Goal: Check status: Check status

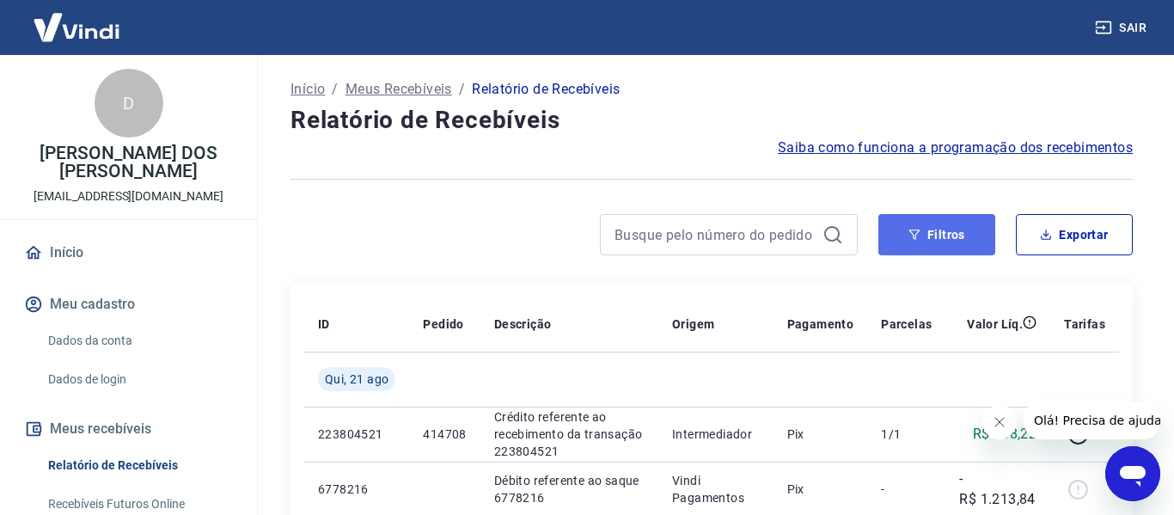
click at [931, 217] on button "Filtros" at bounding box center [936, 234] width 117 height 41
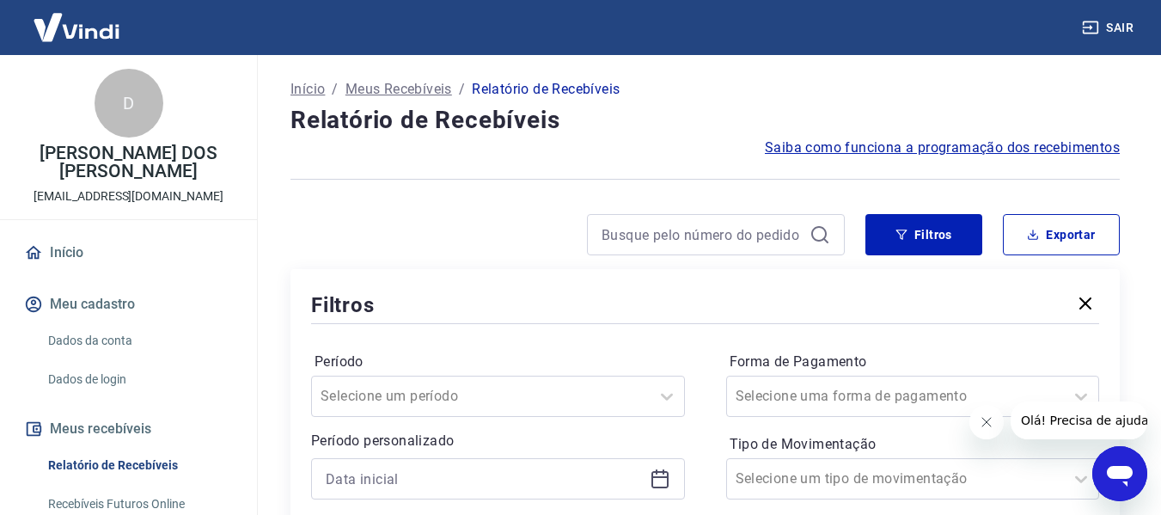
click at [988, 420] on icon "Fechar mensagem da empresa" at bounding box center [986, 422] width 14 height 14
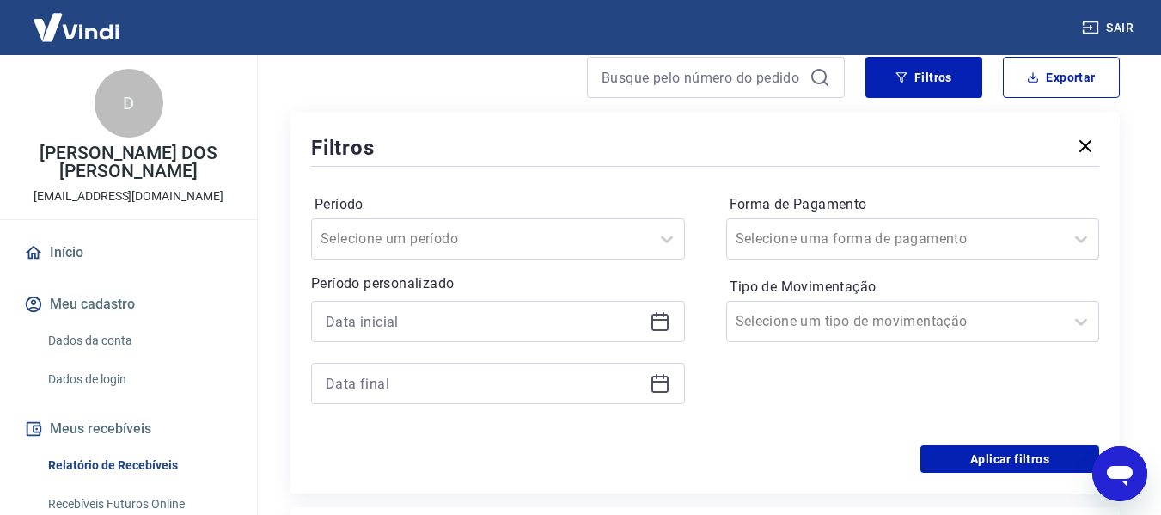
scroll to position [172, 0]
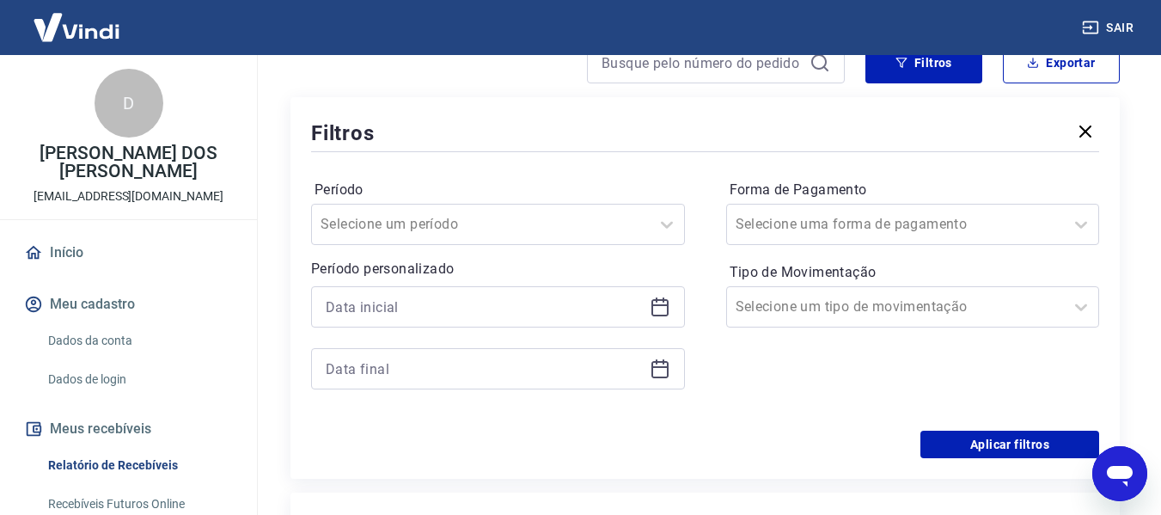
click at [662, 308] on icon at bounding box center [660, 306] width 21 height 21
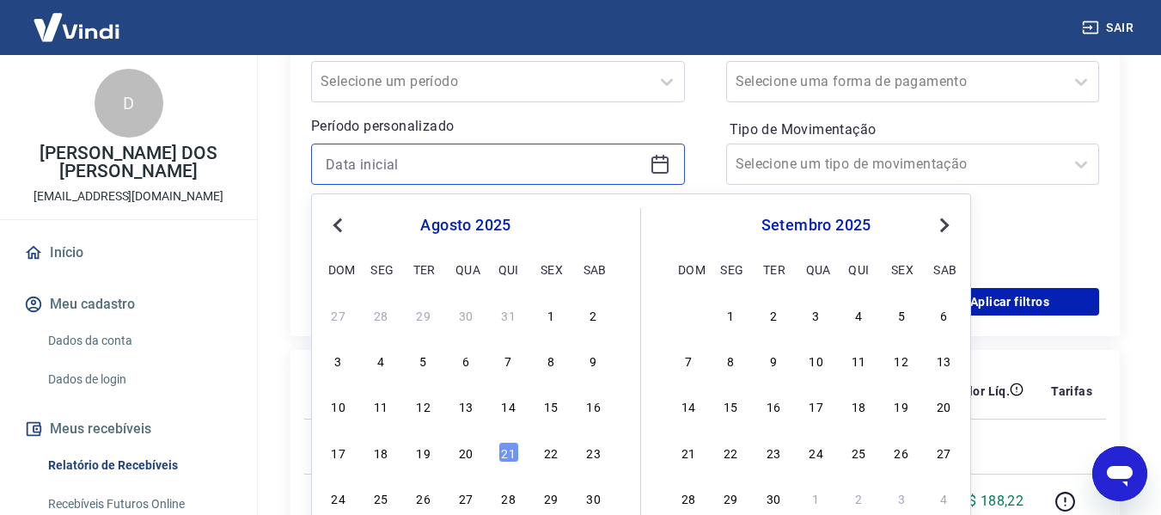
scroll to position [430, 0]
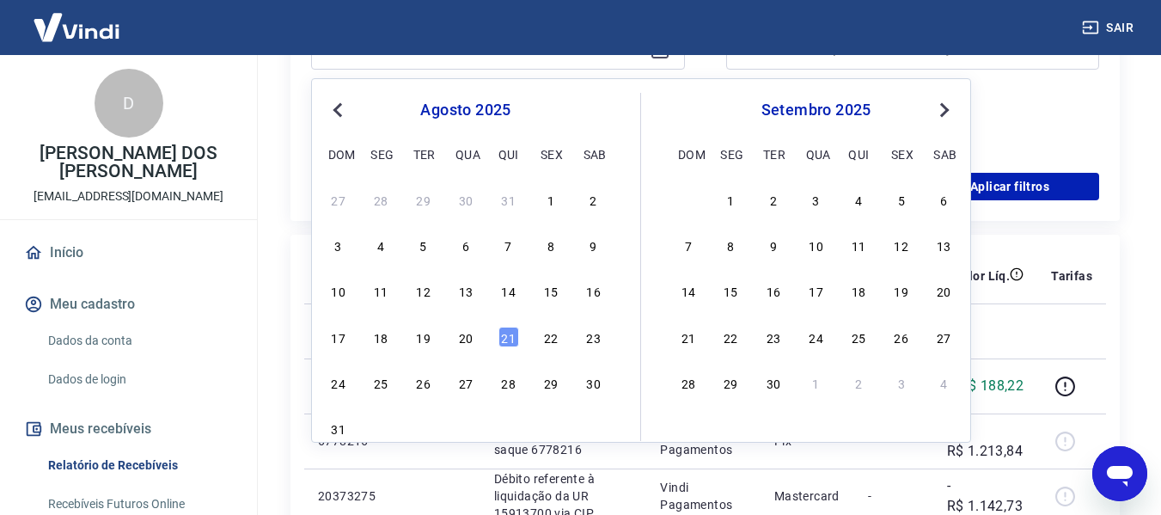
click at [473, 337] on div "20" at bounding box center [465, 337] width 21 height 21
click at [473, 337] on td at bounding box center [444, 330] width 70 height 55
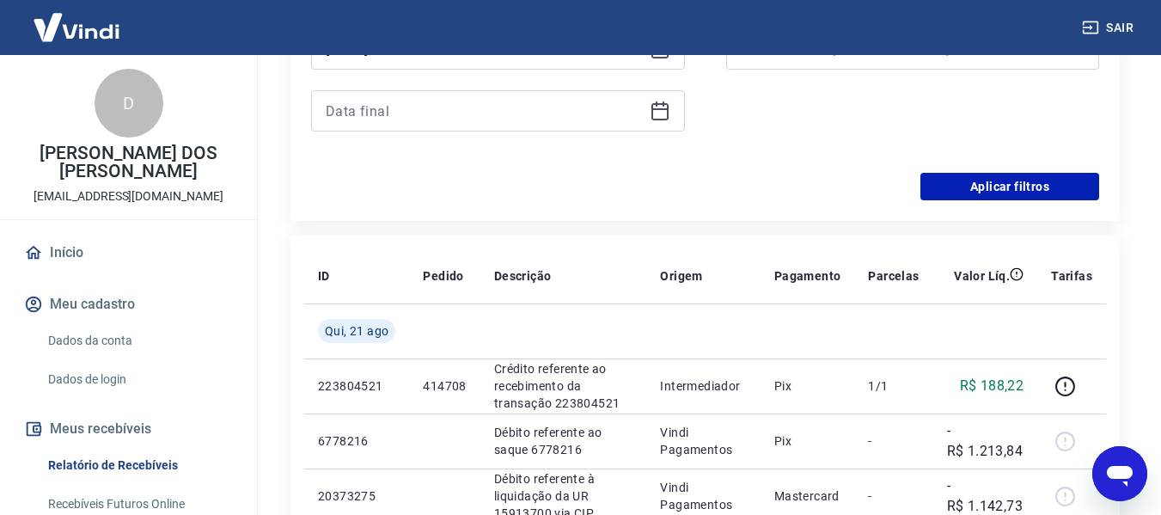
type input "20/08/2025"
click at [668, 107] on icon at bounding box center [659, 111] width 17 height 17
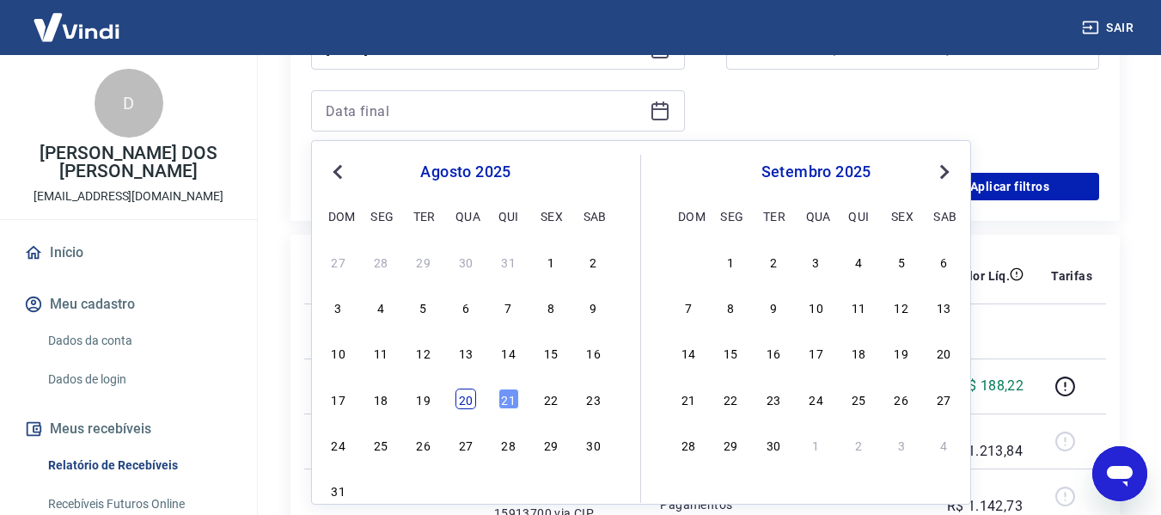
click at [462, 395] on div "20" at bounding box center [465, 398] width 21 height 21
type input "20/08/2025"
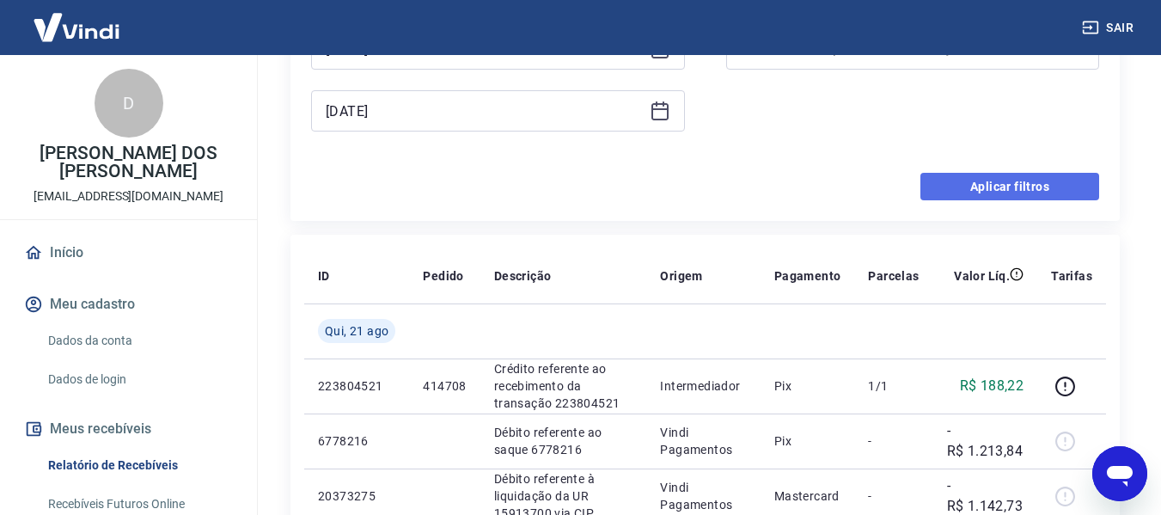
click at [992, 189] on button "Aplicar filtros" at bounding box center [1009, 186] width 179 height 27
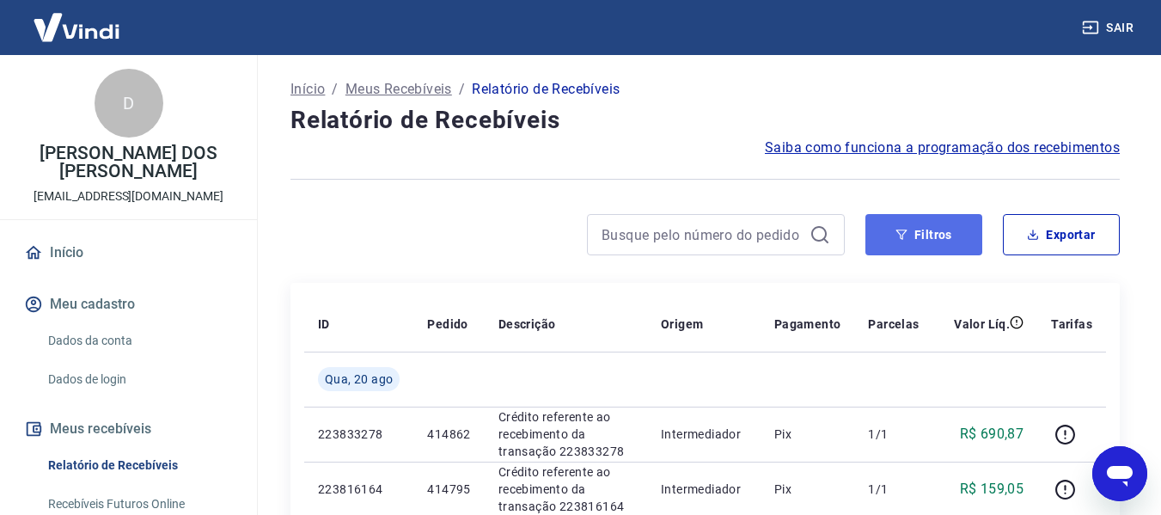
click at [878, 231] on button "Filtros" at bounding box center [923, 234] width 117 height 41
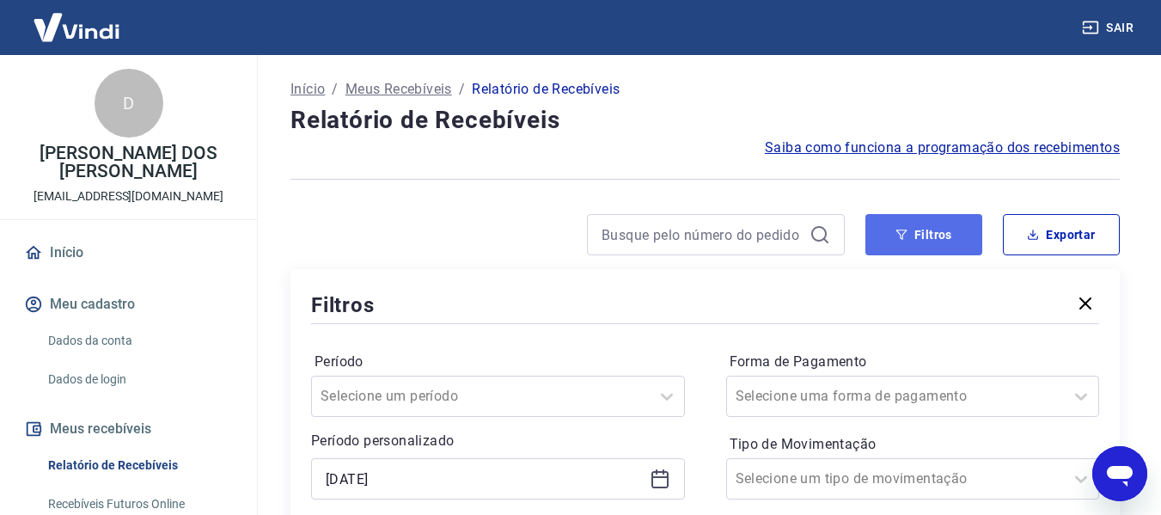
scroll to position [86, 0]
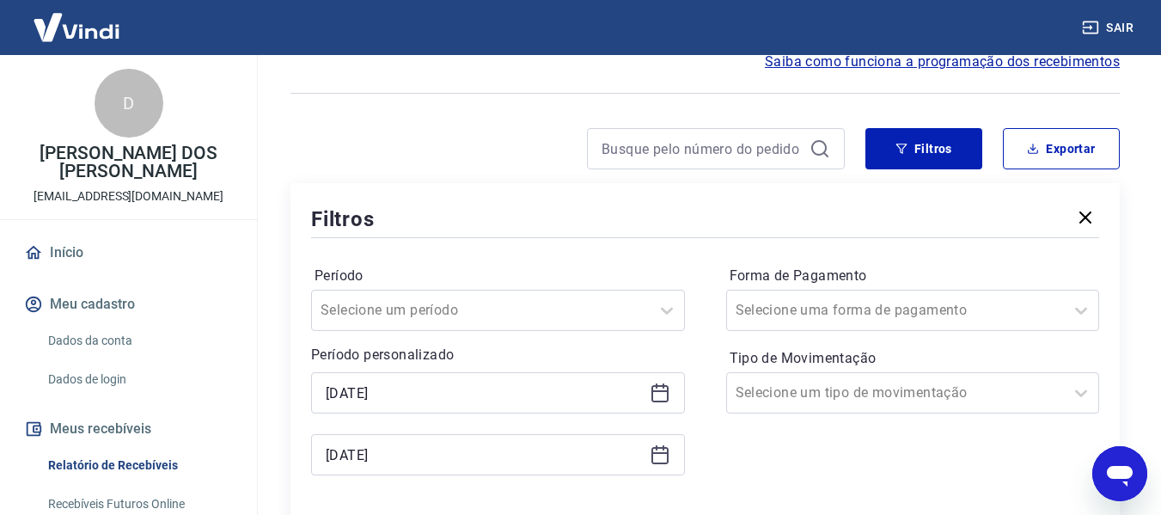
click at [667, 394] on icon at bounding box center [659, 393] width 17 height 17
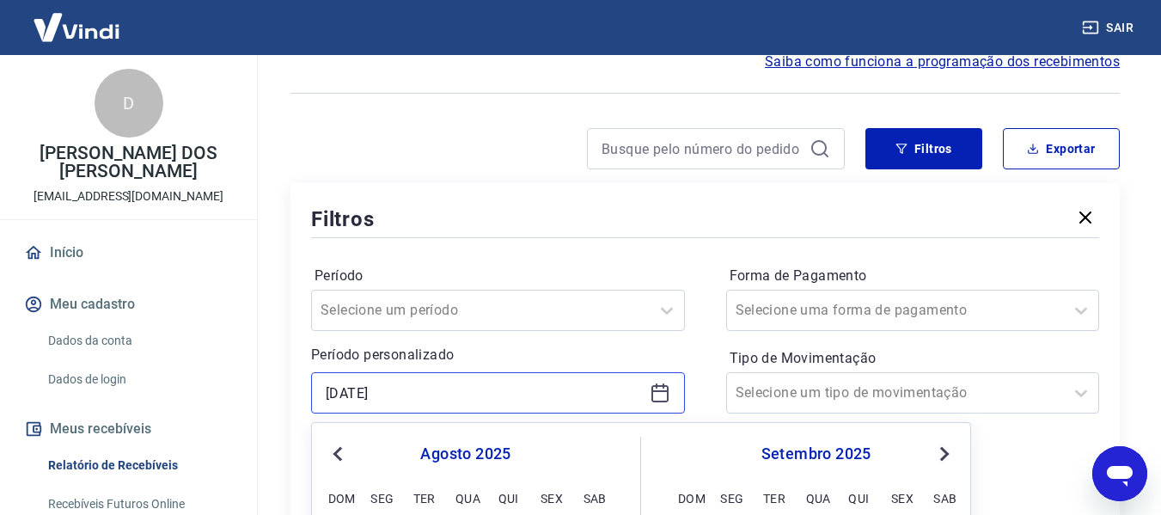
scroll to position [430, 0]
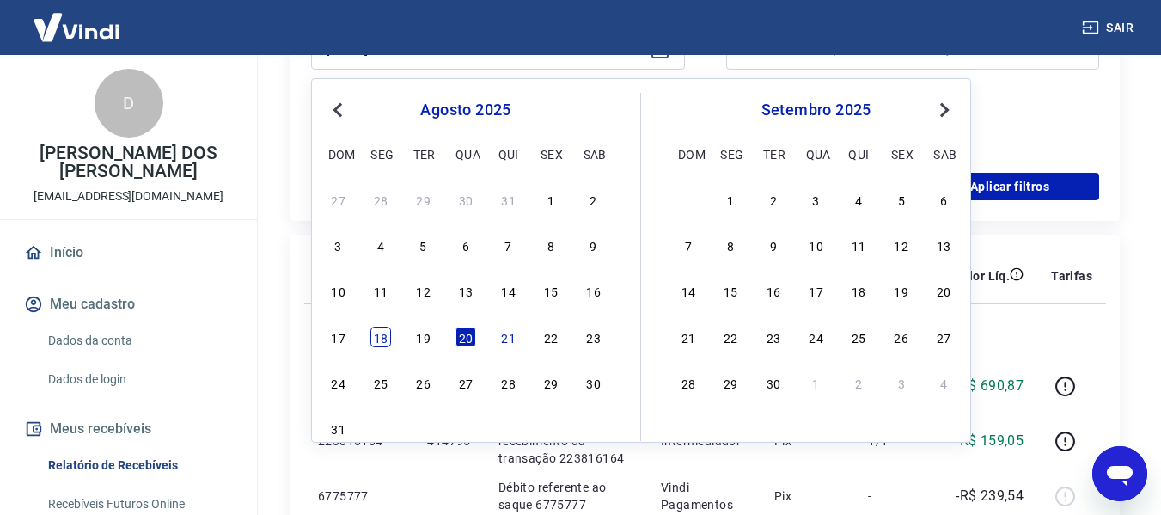
click at [378, 339] on div "18" at bounding box center [380, 337] width 21 height 21
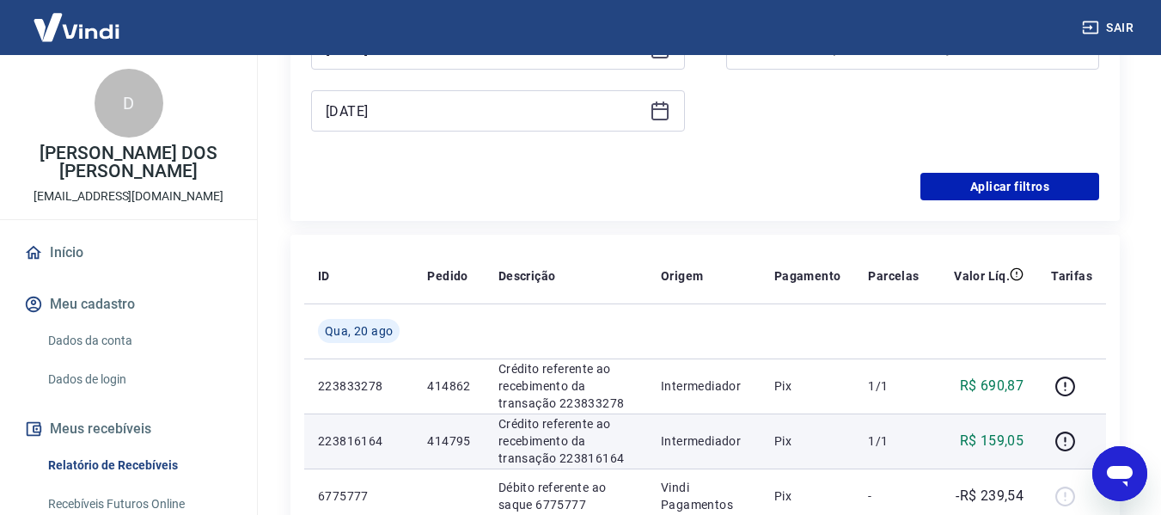
type input "18/08/2025"
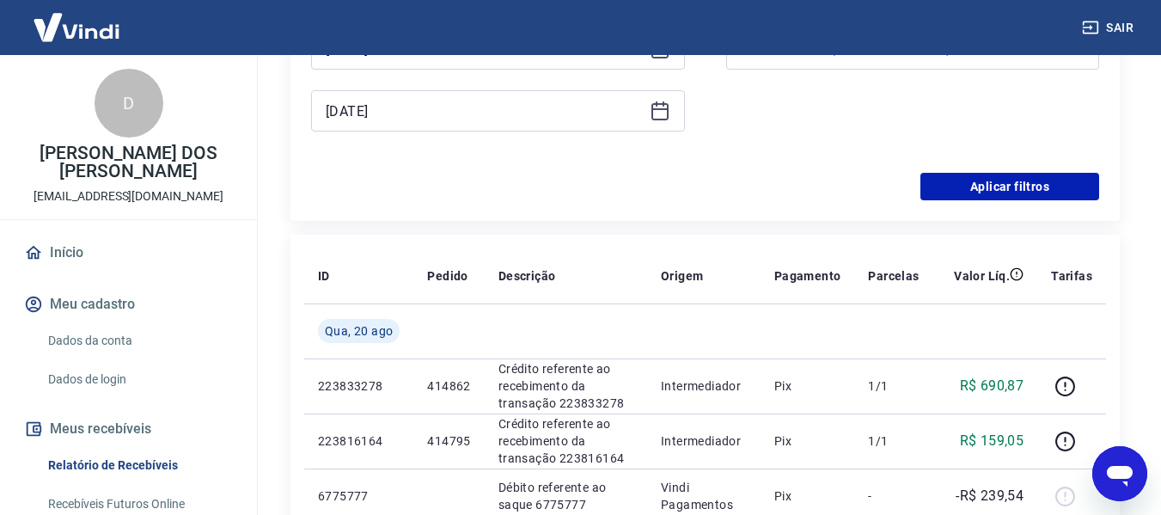
click at [654, 109] on icon at bounding box center [659, 109] width 17 height 2
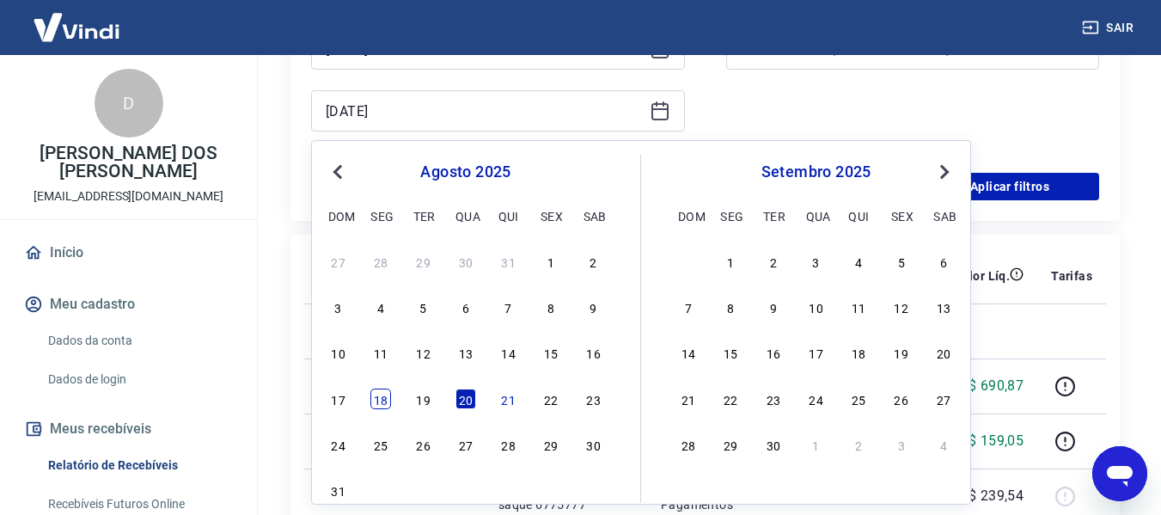
click at [387, 408] on div "18" at bounding box center [380, 398] width 21 height 21
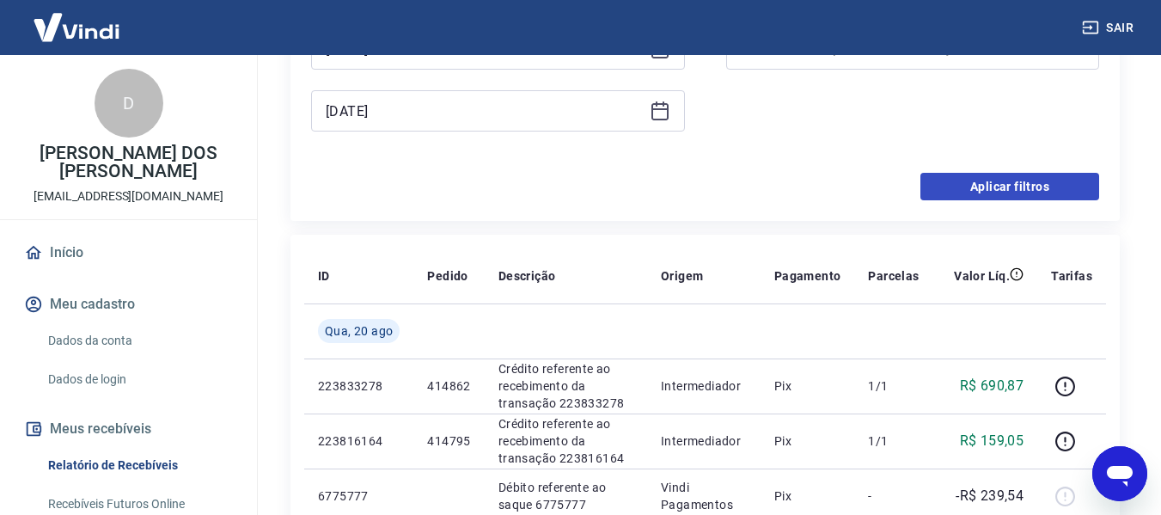
type input "18/08/2025"
click at [1006, 192] on button "Aplicar filtros" at bounding box center [1009, 186] width 179 height 27
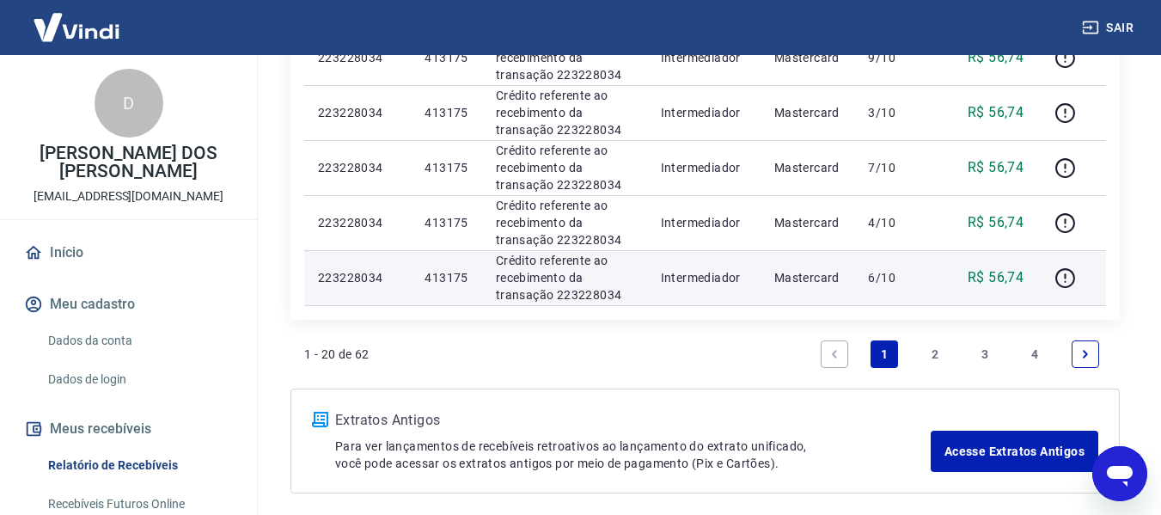
scroll to position [1274, 0]
